Goal: Information Seeking & Learning: Find specific fact

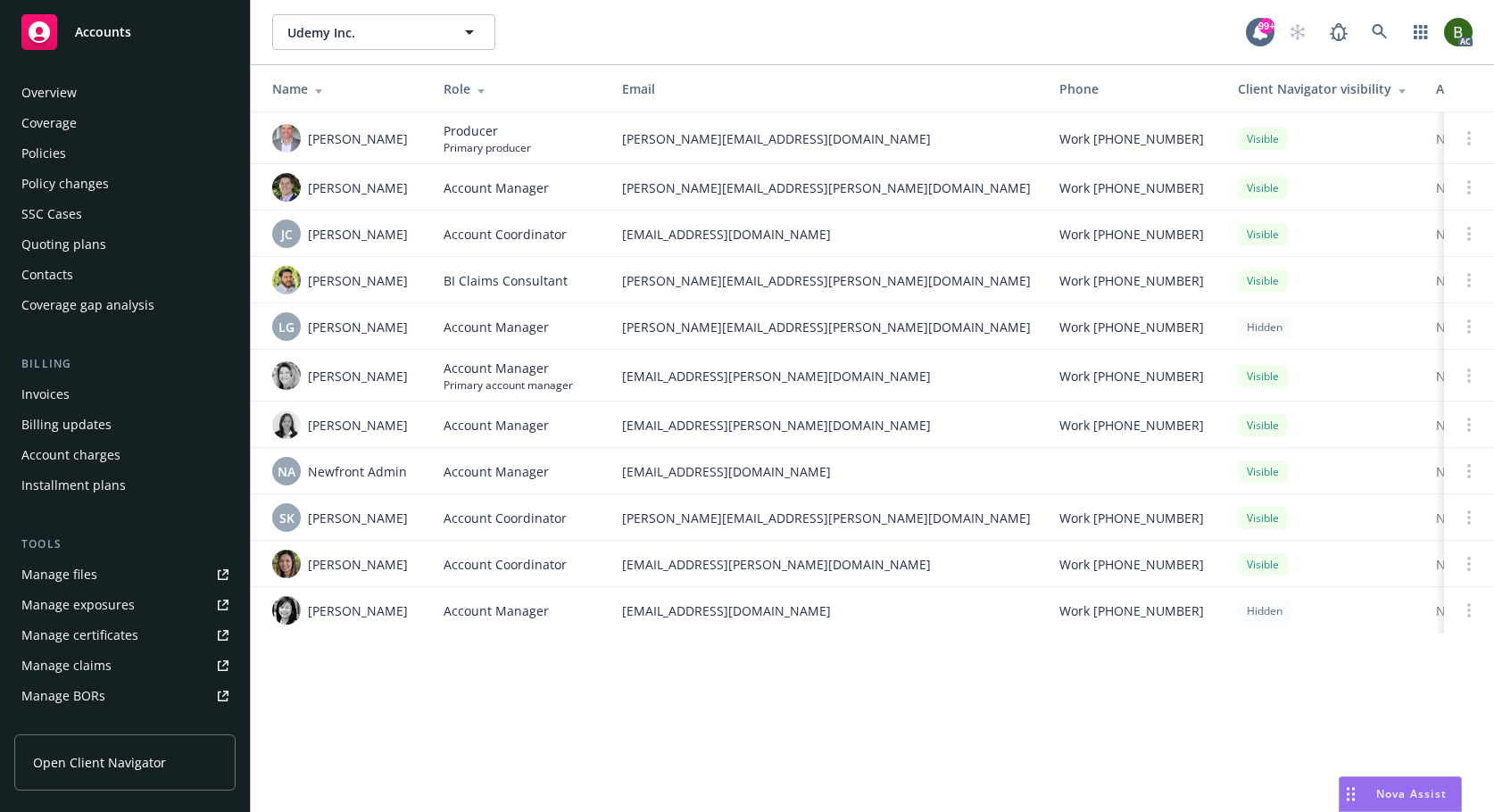
click at [56, 98] on div "Overview" at bounding box center [49, 92] width 55 height 28
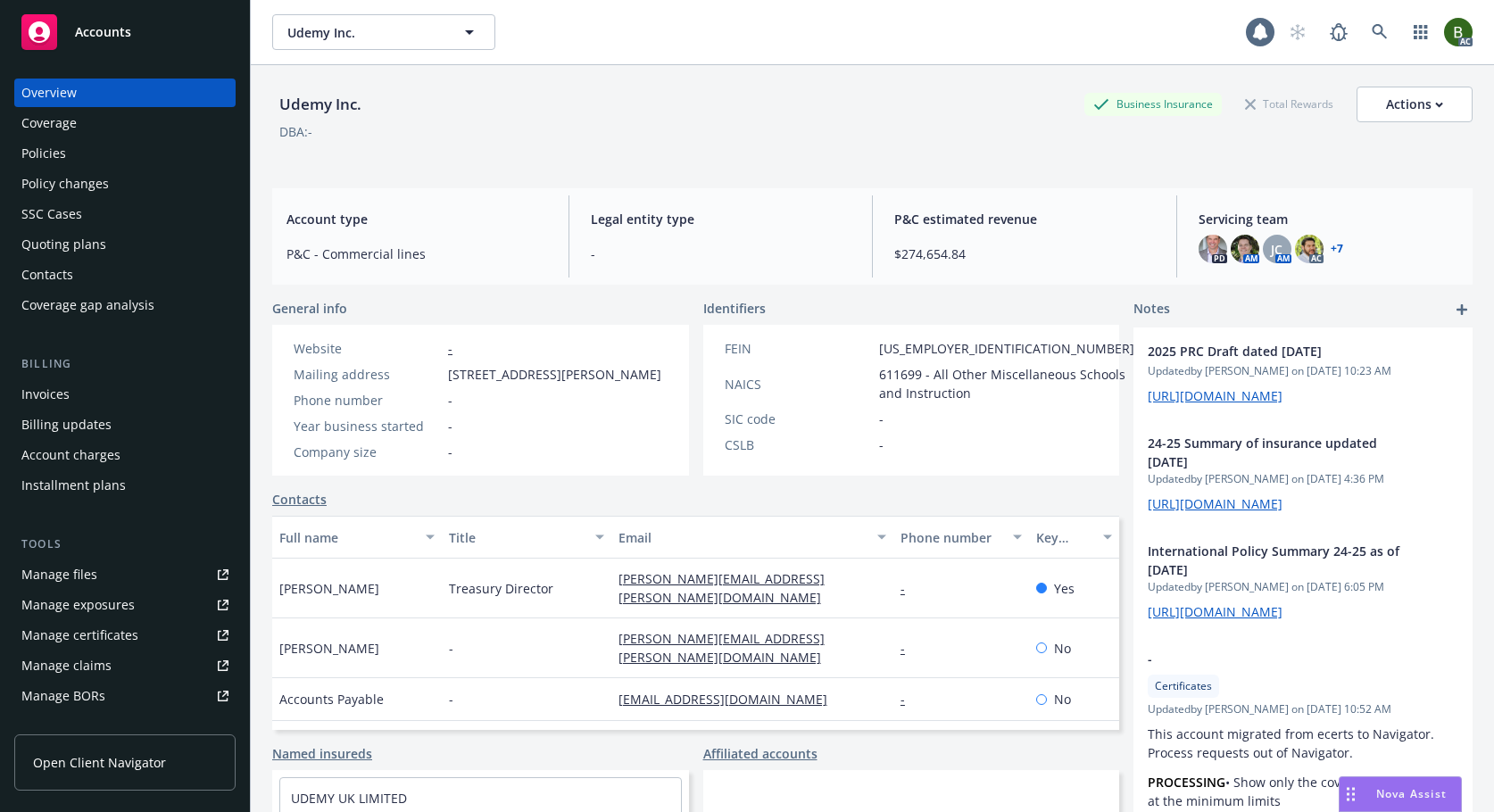
click at [55, 159] on div "Policies" at bounding box center [44, 153] width 45 height 28
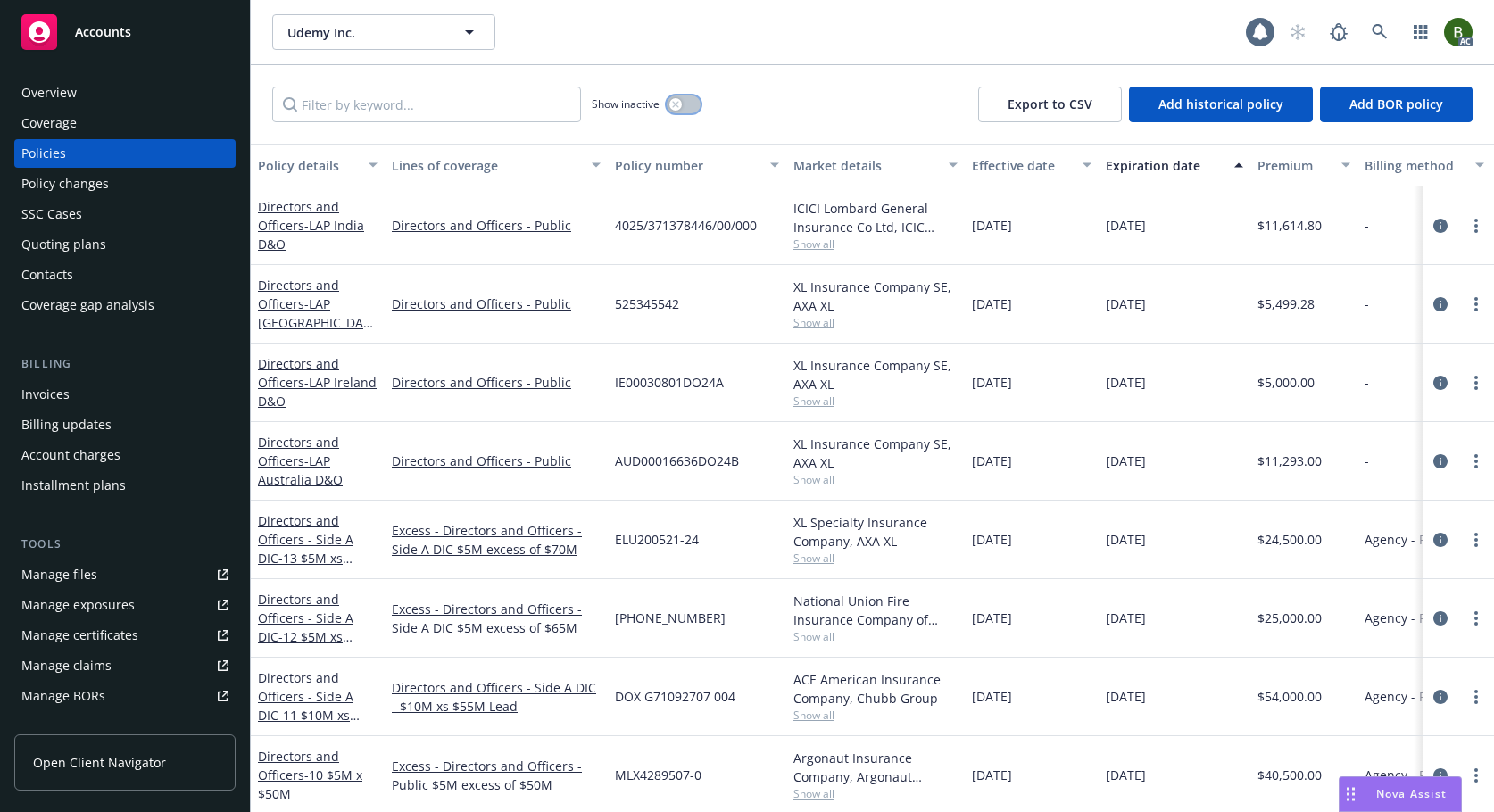
click at [689, 104] on button "button" at bounding box center [683, 104] width 34 height 18
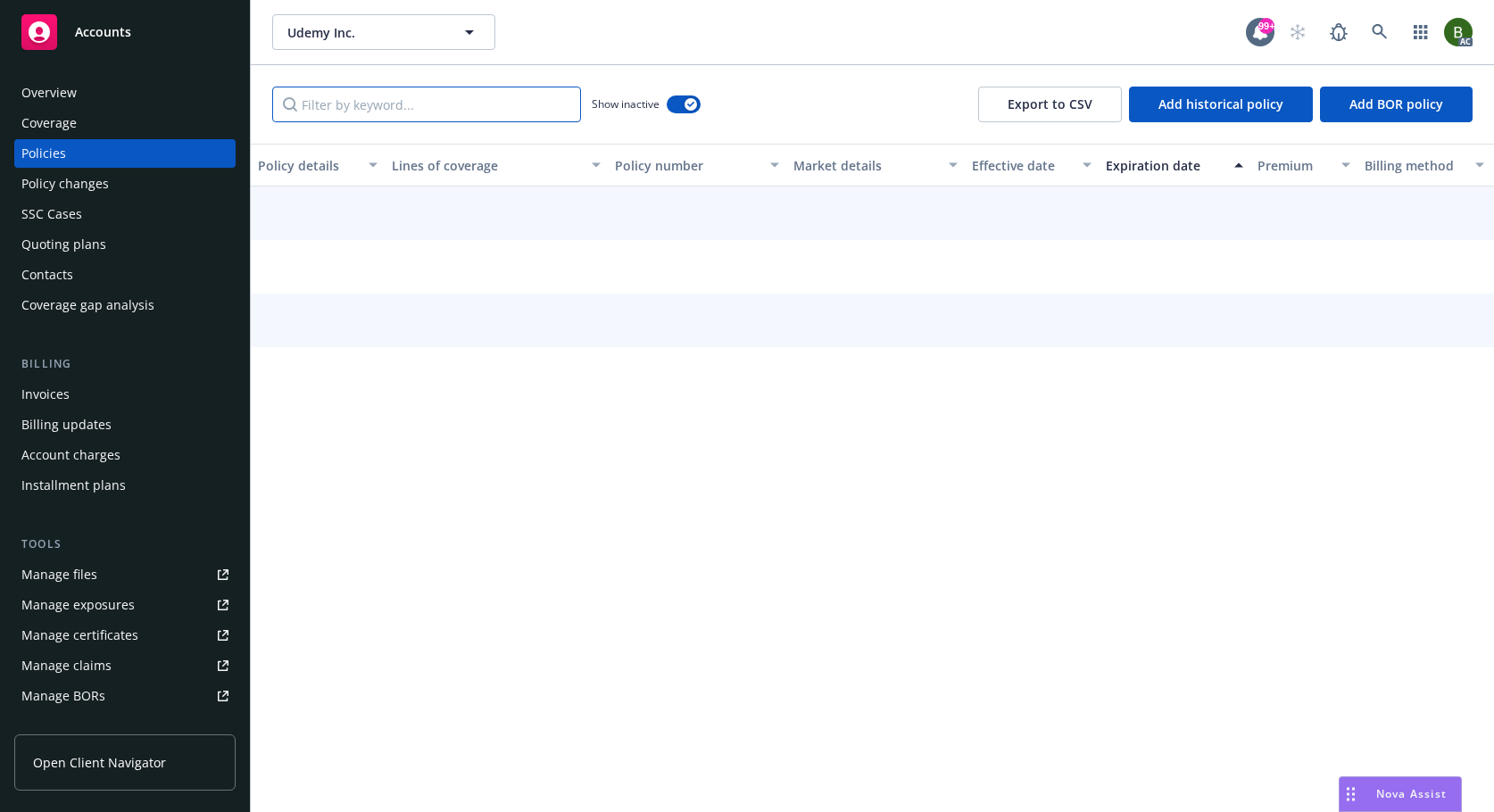
click at [514, 103] on input "Filter by keyword..." at bounding box center [426, 104] width 309 height 35
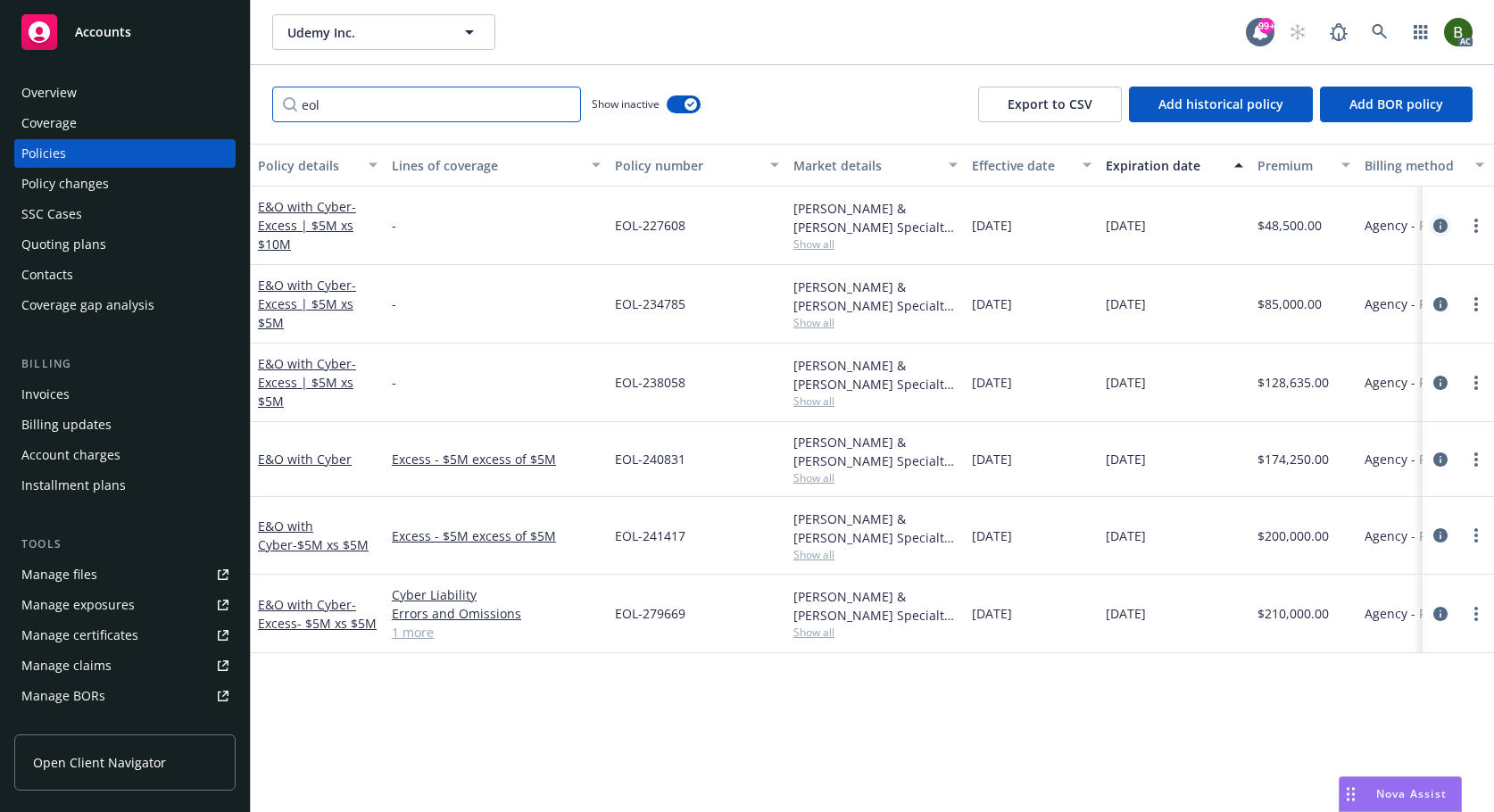
type input "eol"
click at [1441, 226] on icon "circleInformation" at bounding box center [1440, 225] width 15 height 15
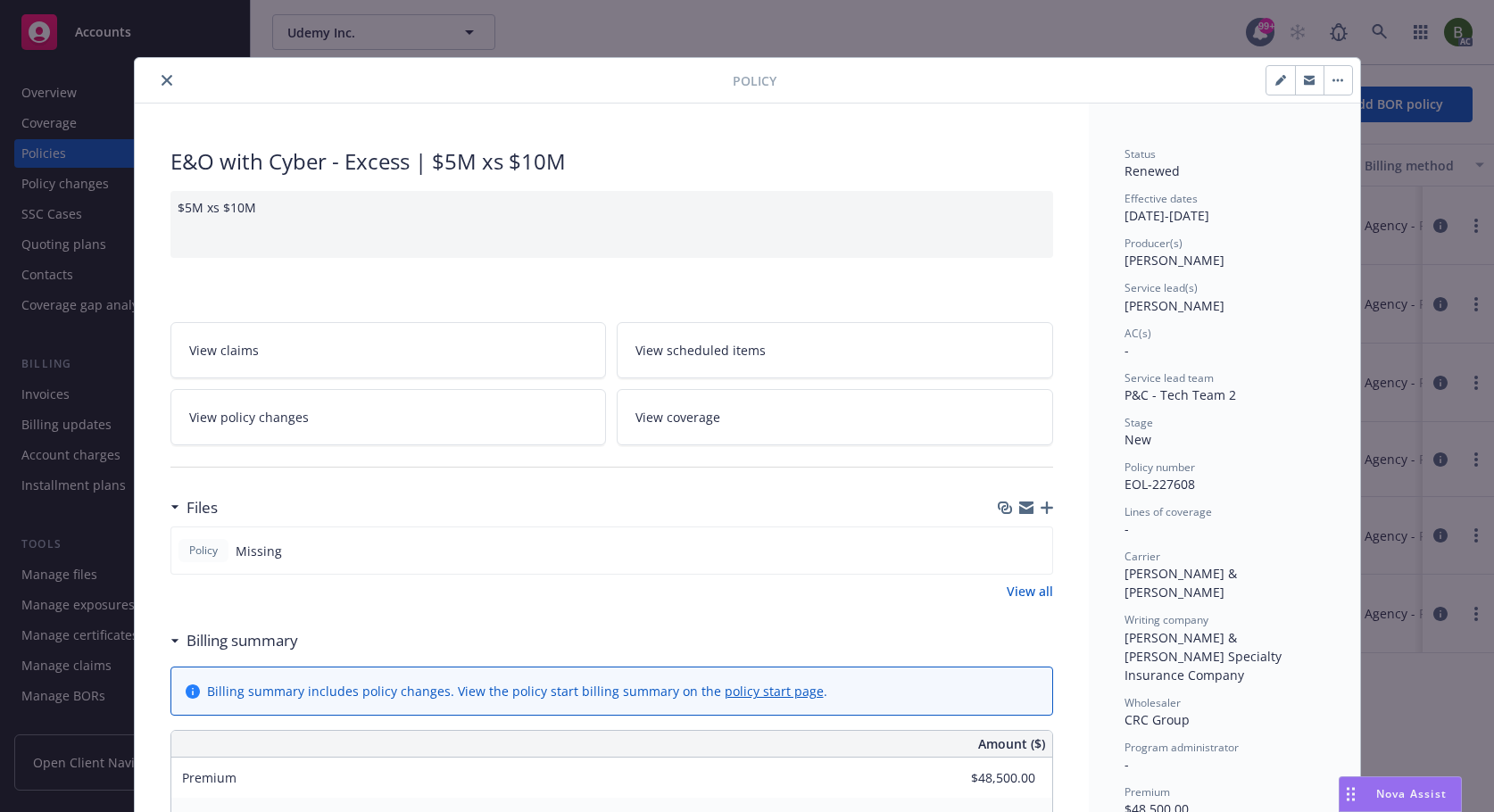
click at [168, 79] on button "close" at bounding box center [167, 80] width 22 height 22
click at [162, 77] on div "Overview Coverage Policies Policy changes SSC Cases Quoting plans Contacts Cove…" at bounding box center [124, 434] width 250 height 755
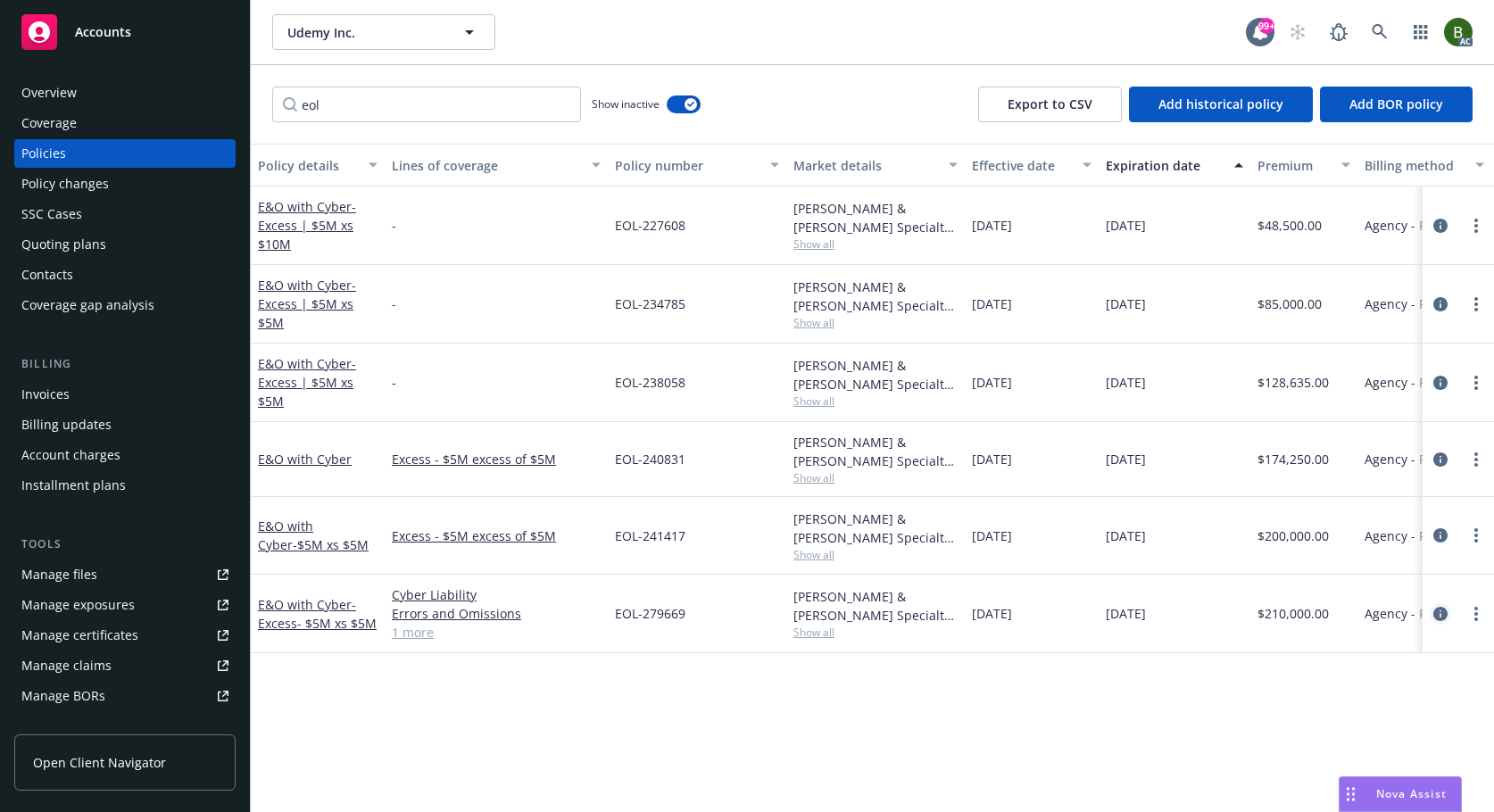
click at [1442, 613] on icon "circleInformation" at bounding box center [1440, 613] width 15 height 15
